Goal: Information Seeking & Learning: Learn about a topic

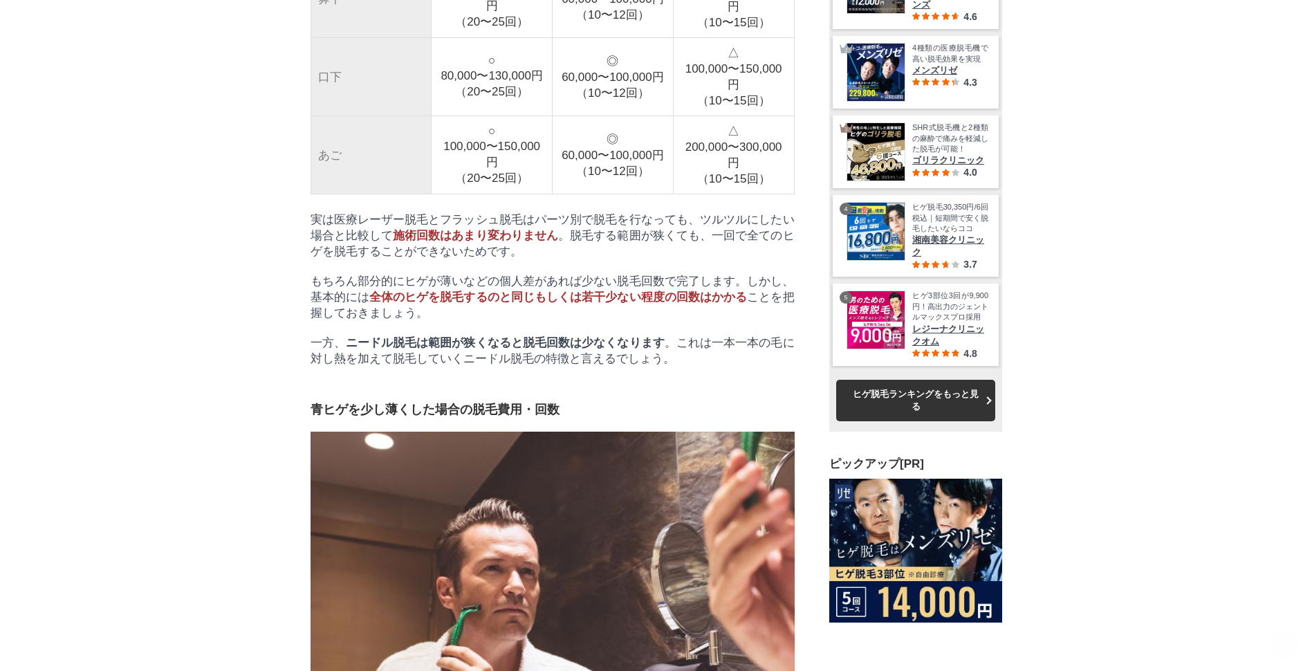
scroll to position [2837, 0]
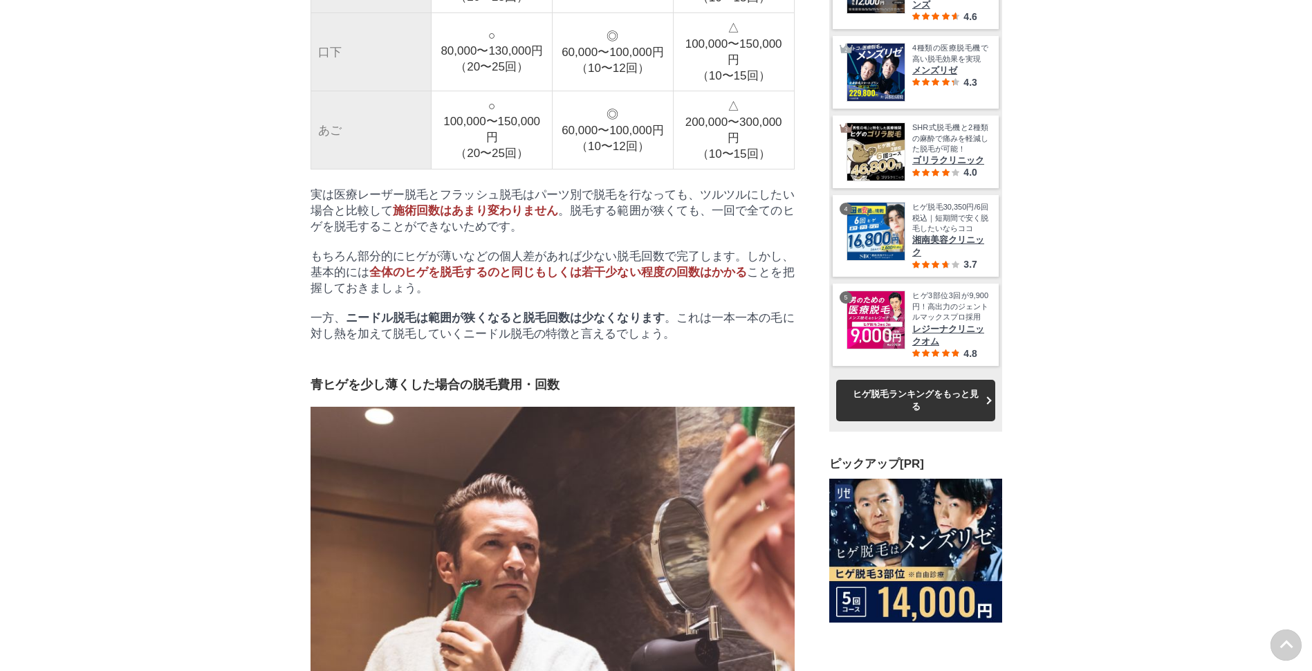
click at [502, 279] on span "全体のヒゲを脱毛するのと同じもしくは若干少ない程度の回数はかかる" at bounding box center [558, 272] width 378 height 13
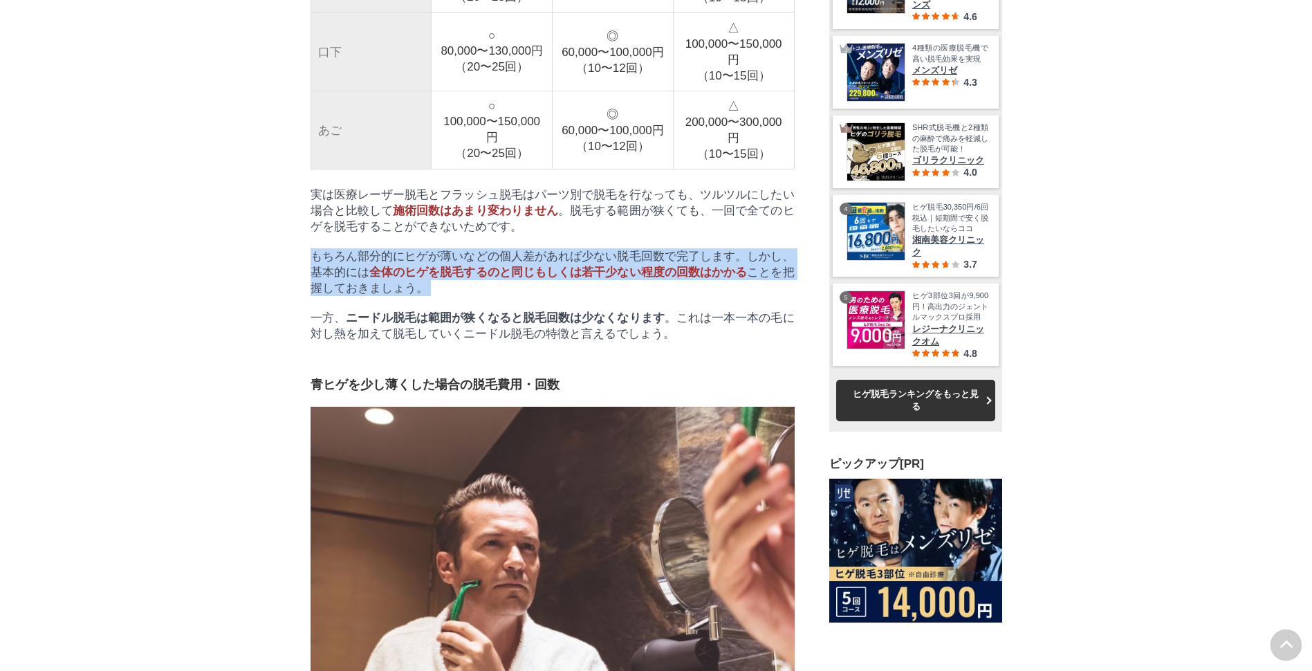
click at [502, 279] on span "全体のヒゲを脱毛するのと同じもしくは若干少ない程度の回数はかかる" at bounding box center [558, 272] width 378 height 13
click at [503, 279] on span "全体のヒゲを脱毛するのと同じもしくは若干少ない程度の回数はかかる" at bounding box center [558, 272] width 378 height 13
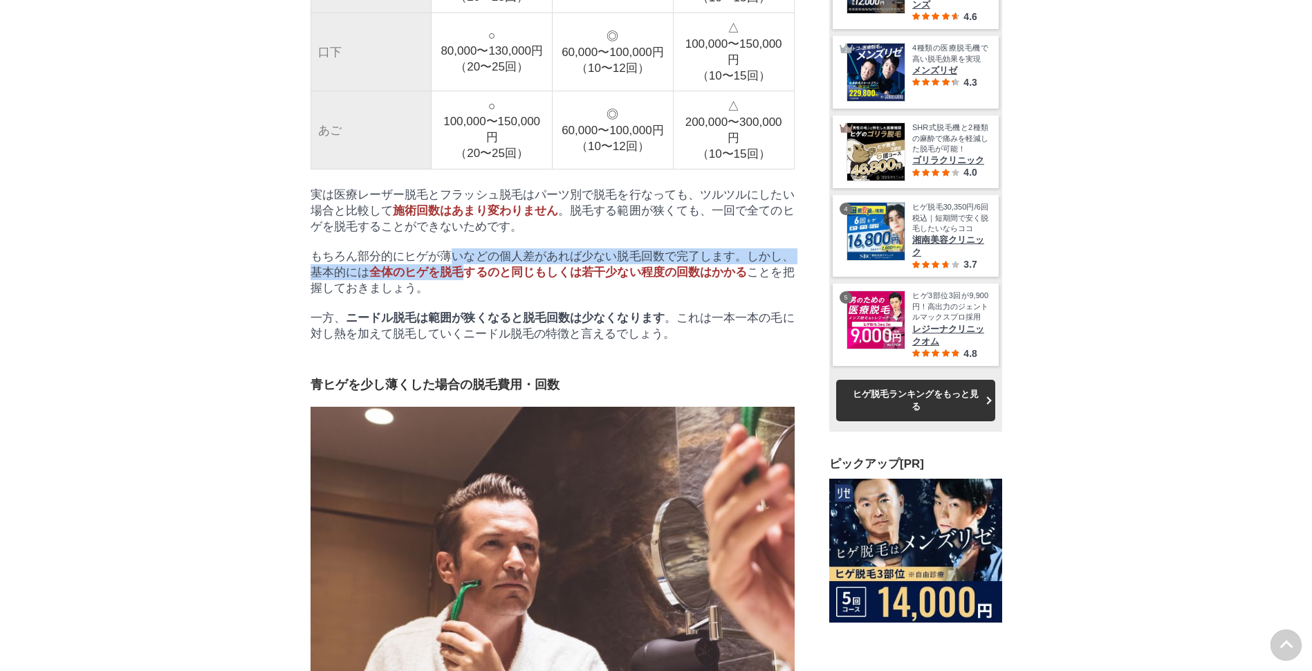
drag, startPoint x: 467, startPoint y: 458, endPoint x: 457, endPoint y: 441, distance: 19.2
click at [457, 296] on p "もちろん部分的にヒゲが薄いなどの個人差があれば少ない脱毛回数で完了します。しかし、基本的には 全体のヒゲを脱毛するのと同じもしくは若干少ない程度の回数はかかる…" at bounding box center [553, 272] width 484 height 48
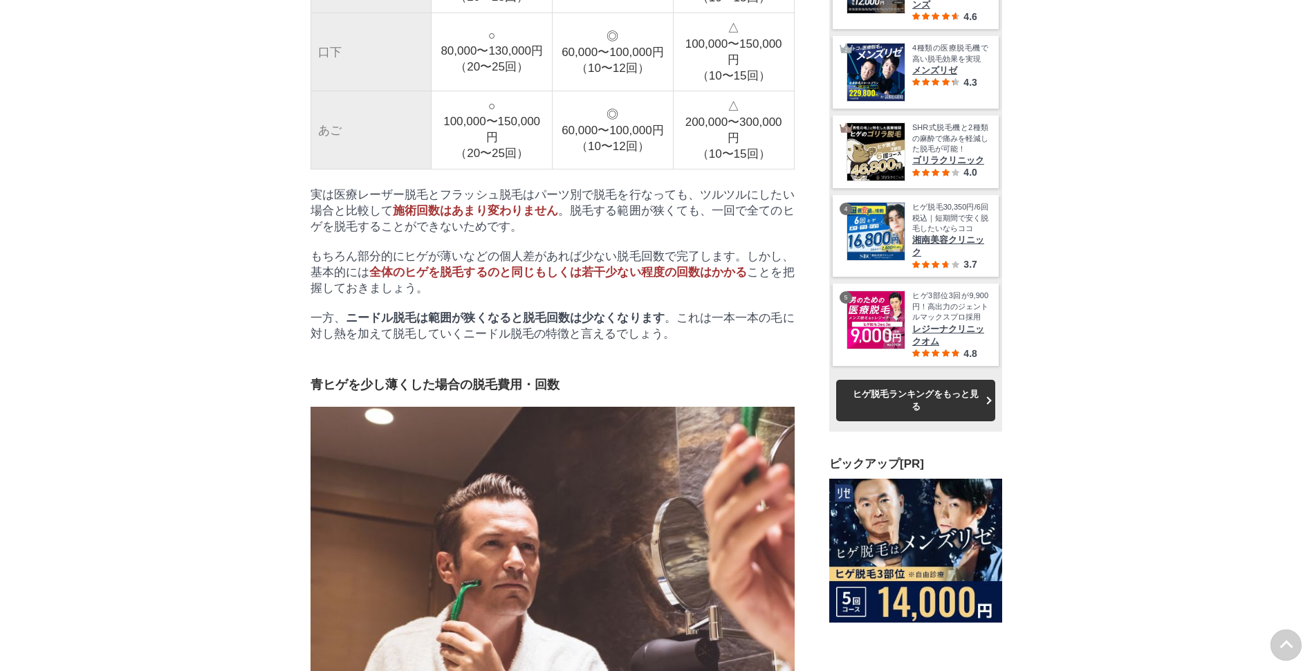
drag, startPoint x: 457, startPoint y: 441, endPoint x: 483, endPoint y: 470, distance: 38.7
click at [483, 296] on p "もちろん部分的にヒゲが薄いなどの個人差があれば少ない脱毛回数で完了します。しかし、基本的には 全体のヒゲを脱毛するのと同じもしくは若干少ない程度の回数はかかる…" at bounding box center [553, 272] width 484 height 48
click at [484, 296] on p "もちろん部分的にヒゲが薄いなどの個人差があれば少ない脱毛回数で完了します。しかし、基本的には 全体のヒゲを脱毛するのと同じもしくは若干少ない程度の回数はかかる…" at bounding box center [553, 272] width 484 height 48
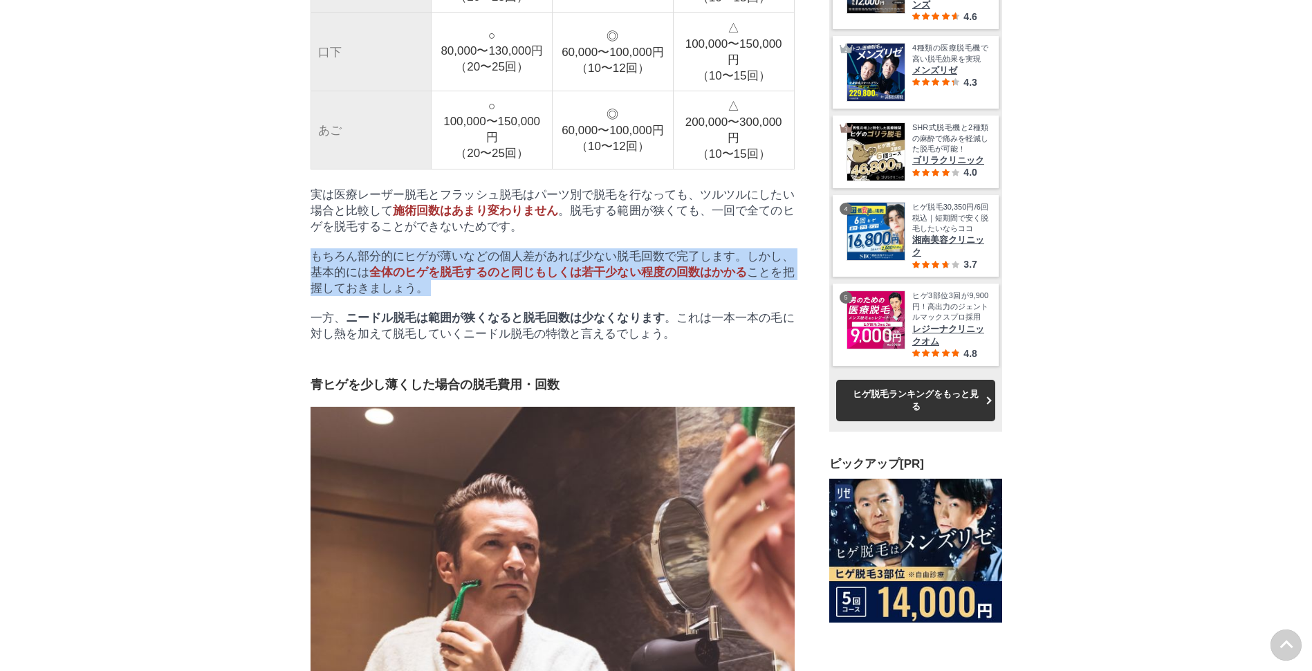
click at [484, 296] on p "もちろん部分的にヒゲが薄いなどの個人差があれば少ない脱毛回数で完了します。しかし、基本的には 全体のヒゲを脱毛するのと同じもしくは若干少ない程度の回数はかかる…" at bounding box center [553, 272] width 484 height 48
click at [486, 296] on p "もちろん部分的にヒゲが薄いなどの個人差があれば少ない脱毛回数で完了します。しかし、基本的には 全体のヒゲを脱毛するのと同じもしくは若干少ない程度の回数はかかる…" at bounding box center [553, 272] width 484 height 48
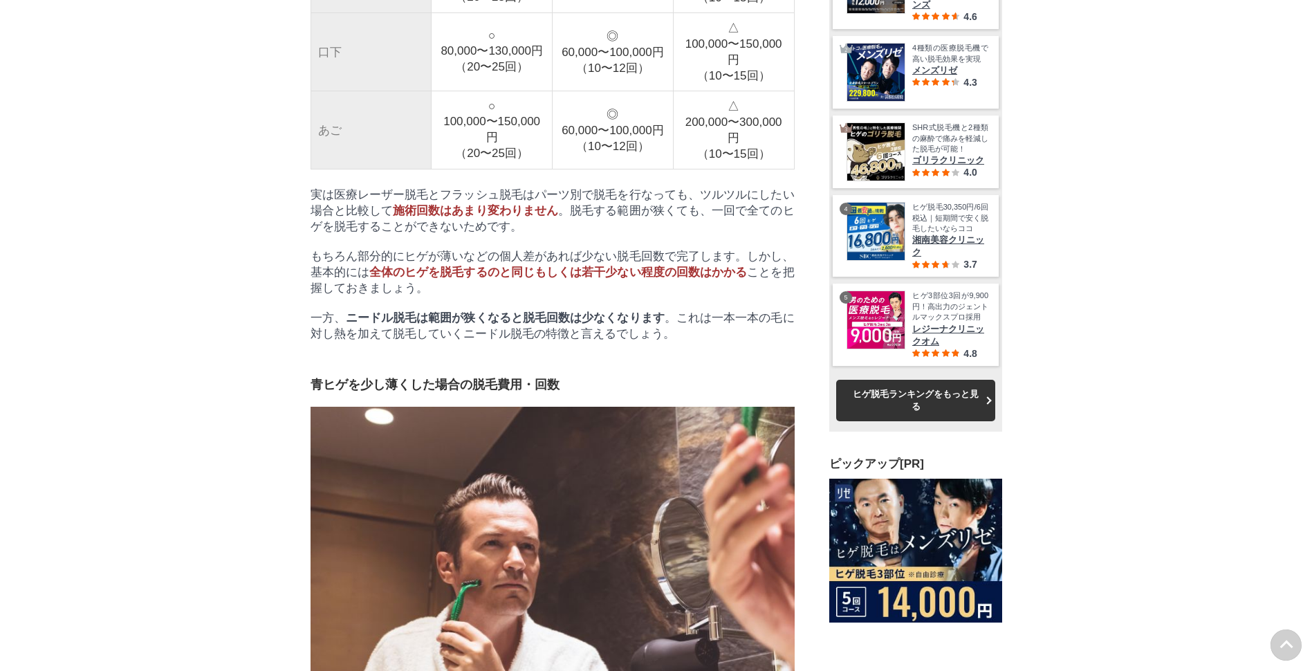
drag, startPoint x: 486, startPoint y: 472, endPoint x: 447, endPoint y: 498, distance: 46.8
click at [447, 324] on strong "ニードル脱毛は範囲が狭くなると脱毛回数は少なくなります" at bounding box center [505, 317] width 319 height 13
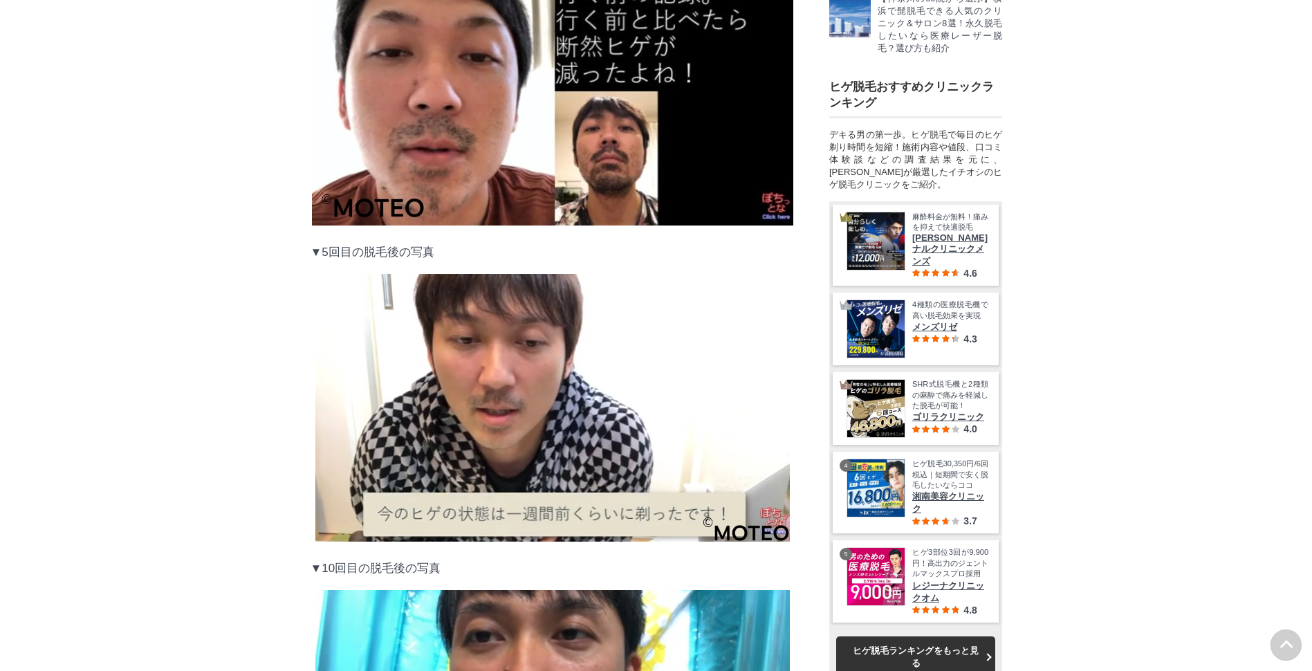
scroll to position [0, 0]
